Goal: Find contact information: Find contact information

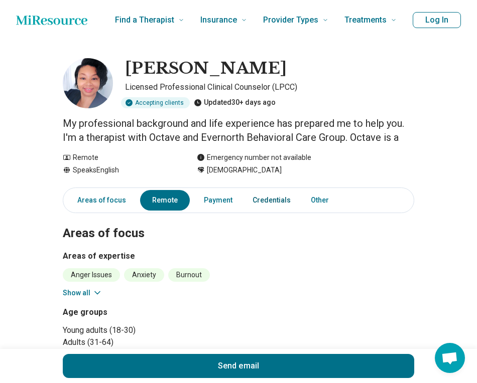
click at [278, 200] on link "Credentials" at bounding box center [271, 200] width 50 height 21
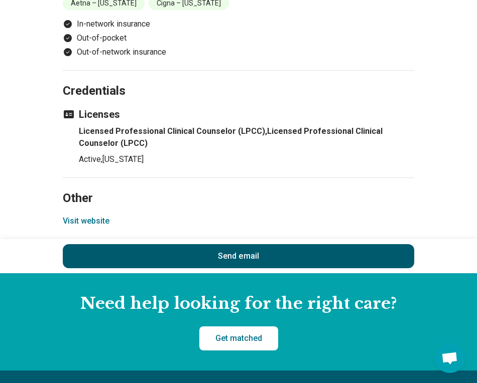
scroll to position [569, 0]
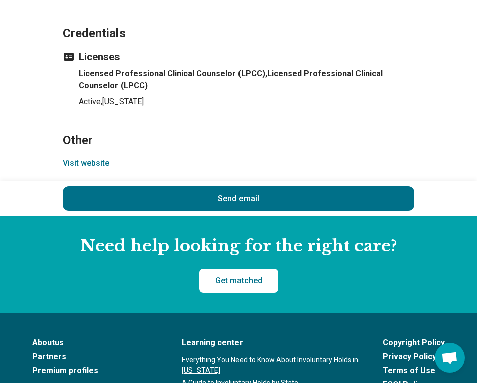
click at [92, 161] on button "Visit website" at bounding box center [86, 164] width 47 height 12
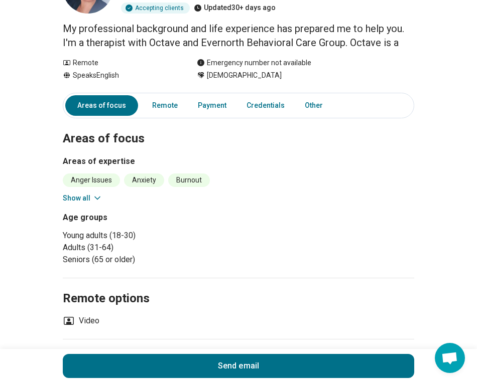
scroll to position [0, 0]
